Goal: Check status: Check status

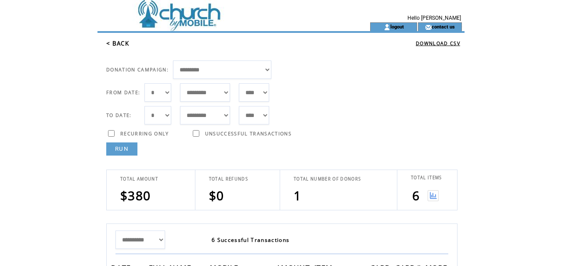
click at [191, 10] on td at bounding box center [217, 11] width 241 height 22
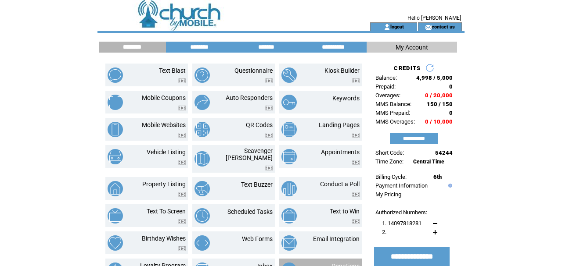
click at [348, 263] on link "Donations" at bounding box center [345, 266] width 28 height 7
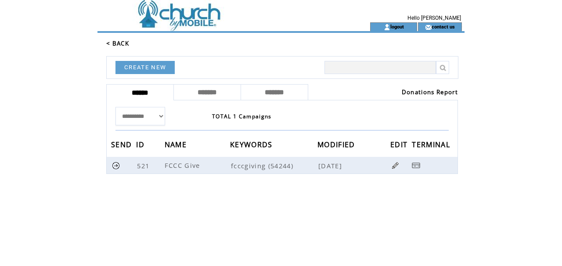
click at [402, 90] on link "Donations Report" at bounding box center [430, 92] width 56 height 8
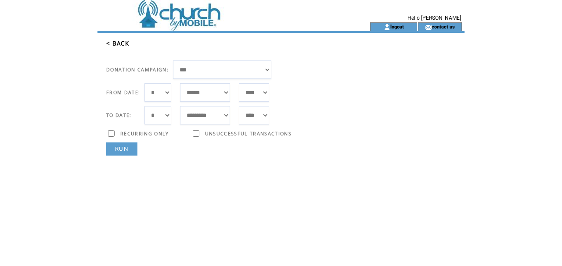
select select "***"
select select "*"
click at [129, 150] on link "RUN" at bounding box center [121, 149] width 31 height 13
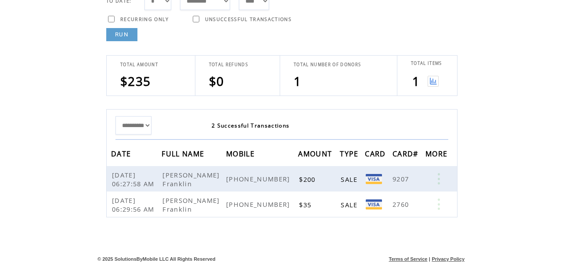
scroll to position [115, 0]
click at [432, 83] on img at bounding box center [433, 81] width 11 height 11
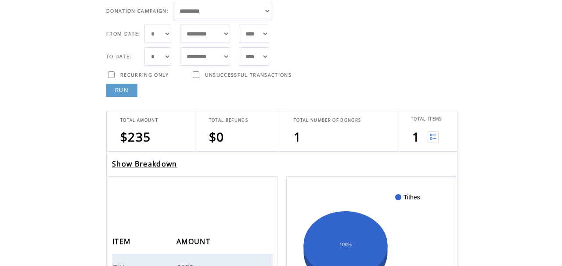
scroll to position [61, 0]
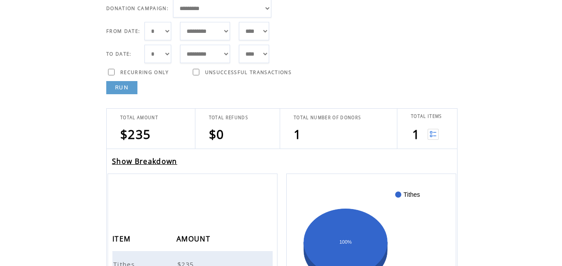
click at [170, 163] on link "Show Breakdown" at bounding box center [144, 162] width 65 height 10
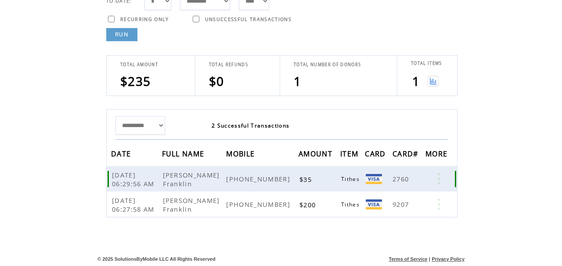
scroll to position [115, 0]
